Goal: Task Accomplishment & Management: Use online tool/utility

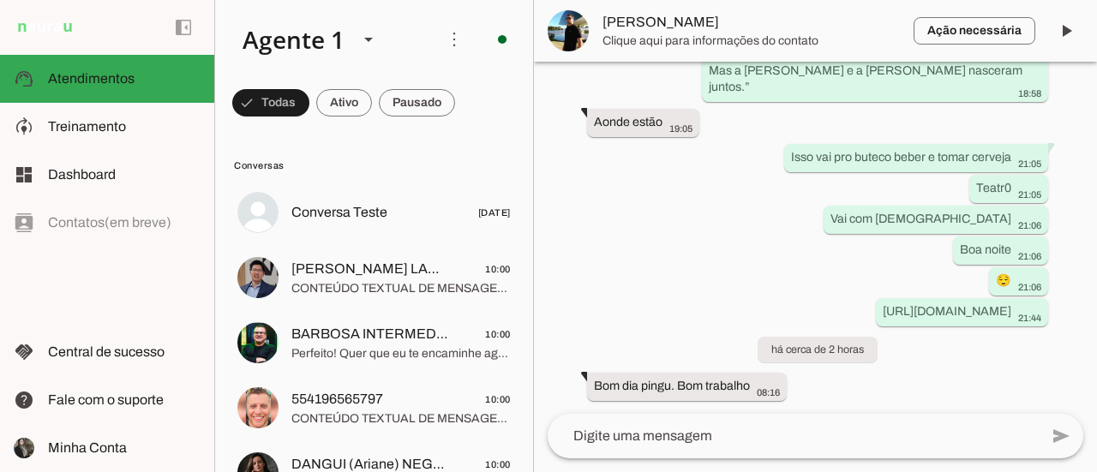
scroll to position [52747, 0]
click at [434, 108] on span at bounding box center [417, 102] width 76 height 41
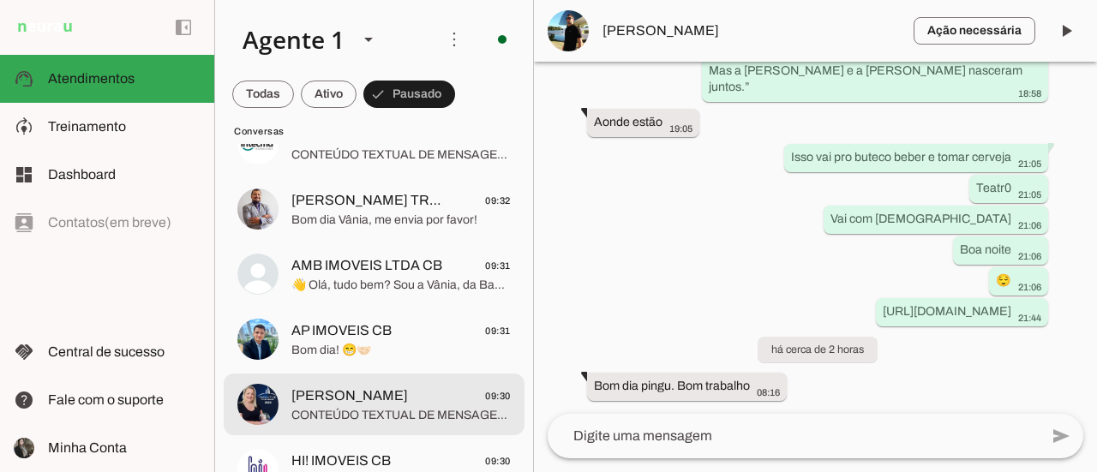
scroll to position [3514, 0]
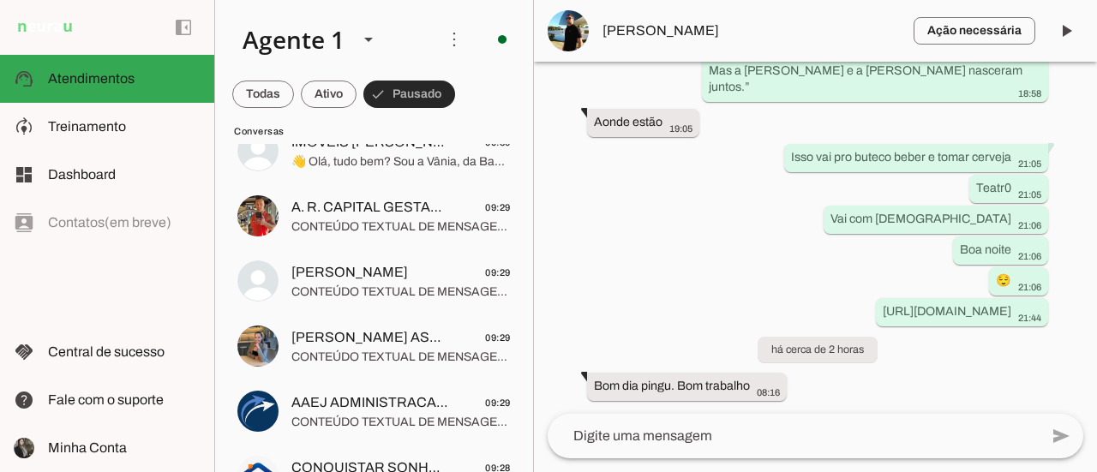
click at [409, 97] on span at bounding box center [409, 94] width 92 height 41
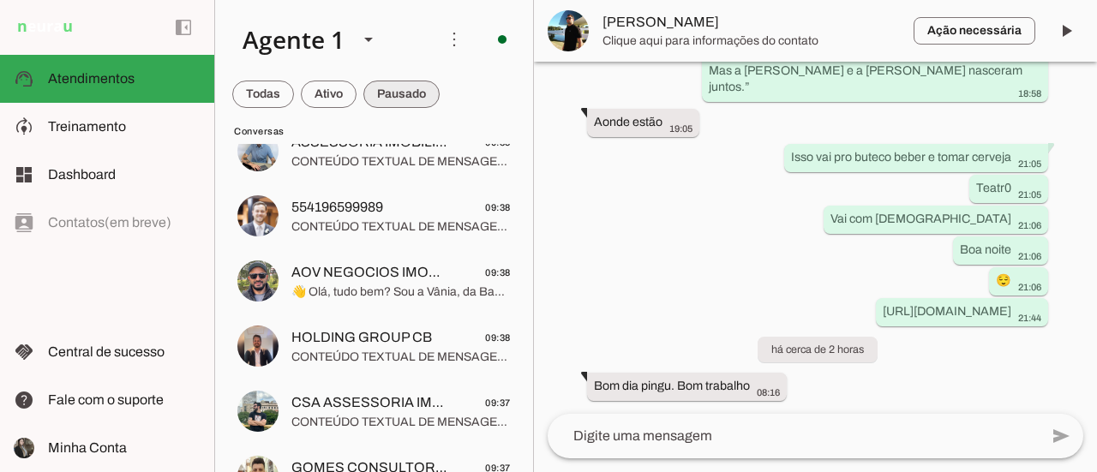
scroll to position [52747, 0]
click at [413, 99] on span at bounding box center [401, 94] width 76 height 41
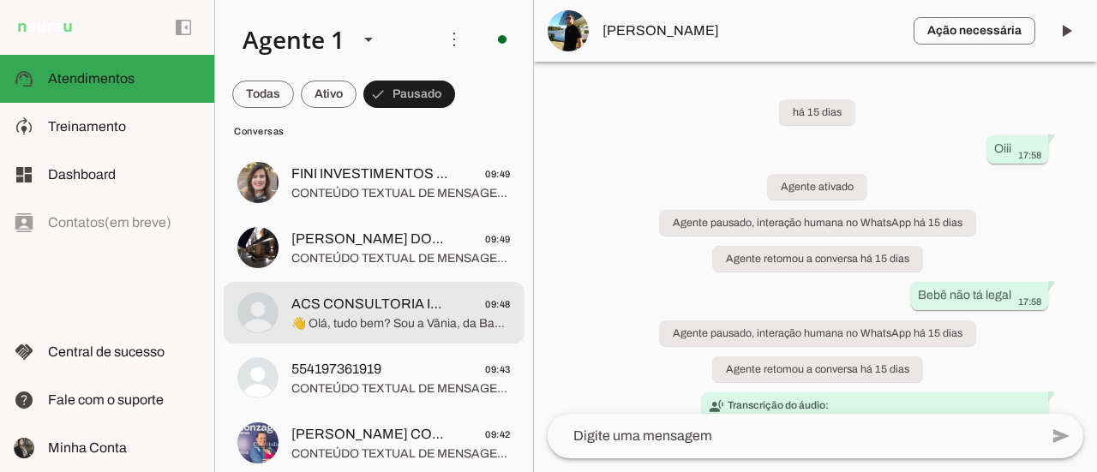
scroll to position [514, 0]
